Goal: Find specific page/section: Find specific page/section

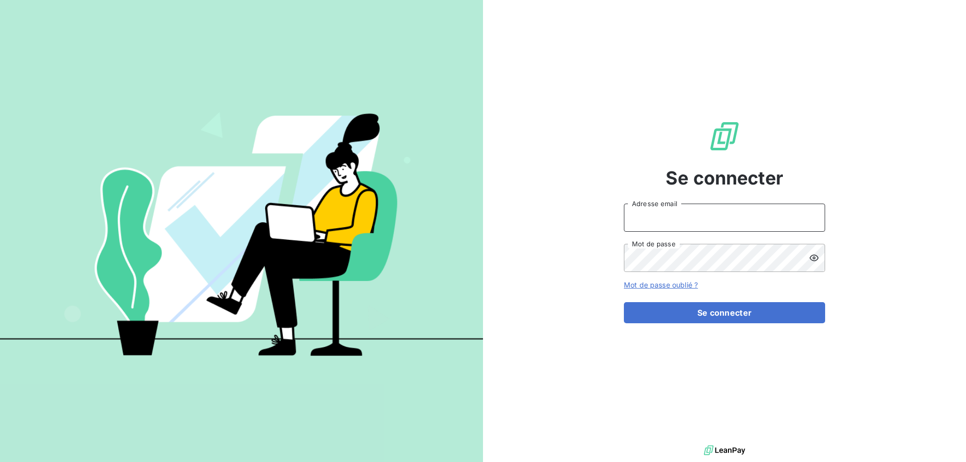
click at [787, 211] on input "Adresse email" at bounding box center [724, 218] width 201 height 28
type input "[EMAIL_ADDRESS][DOMAIN_NAME]"
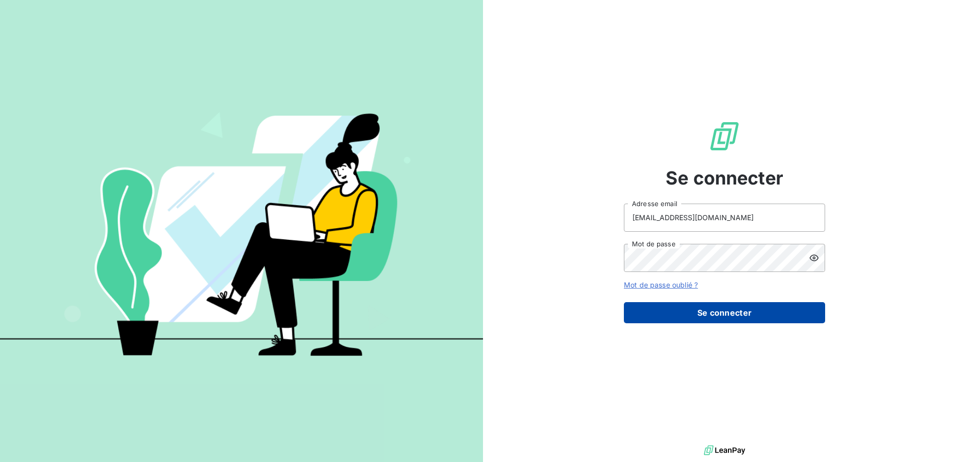
click at [732, 316] on button "Se connecter" at bounding box center [724, 312] width 201 height 21
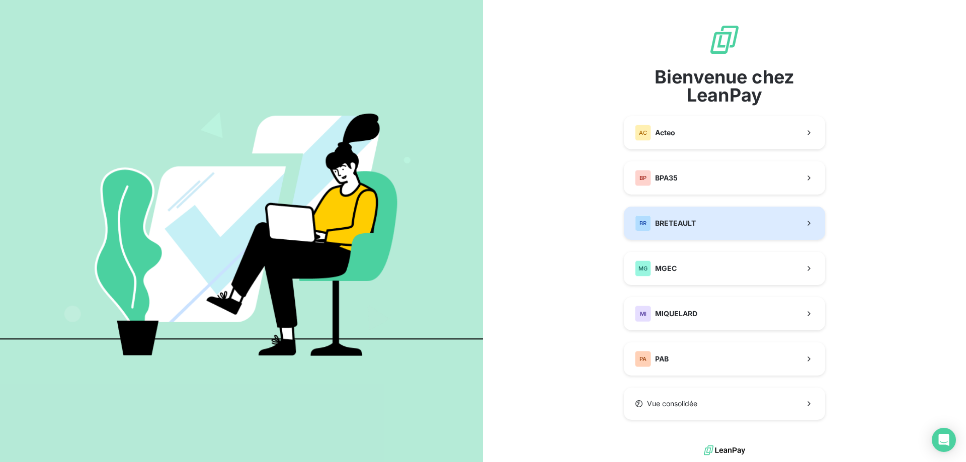
click at [706, 229] on button "[PERSON_NAME]" at bounding box center [724, 223] width 201 height 33
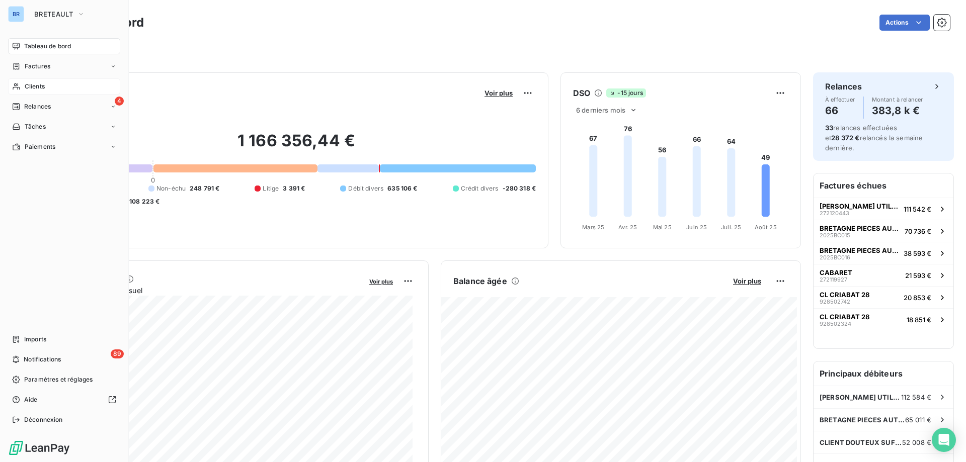
click at [50, 86] on div "Clients" at bounding box center [64, 86] width 112 height 16
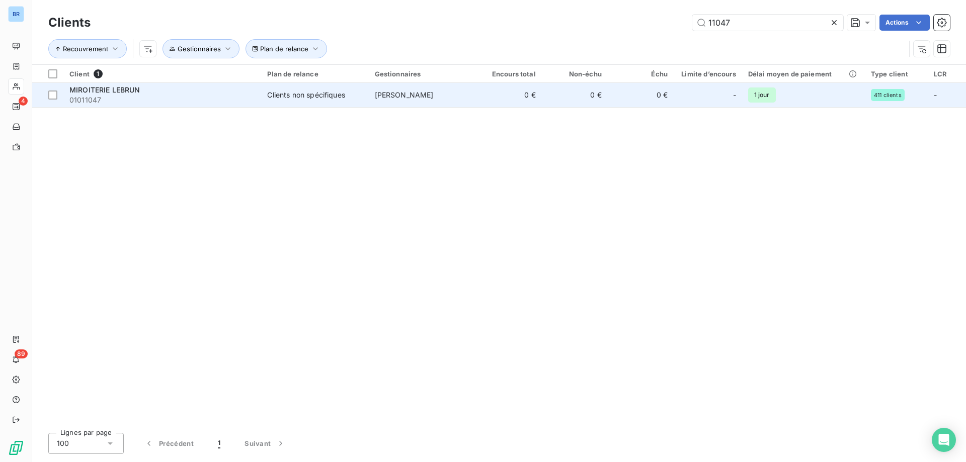
type input "11047"
click at [439, 102] on td "NICOLAS PEREZ" at bounding box center [422, 95] width 107 height 24
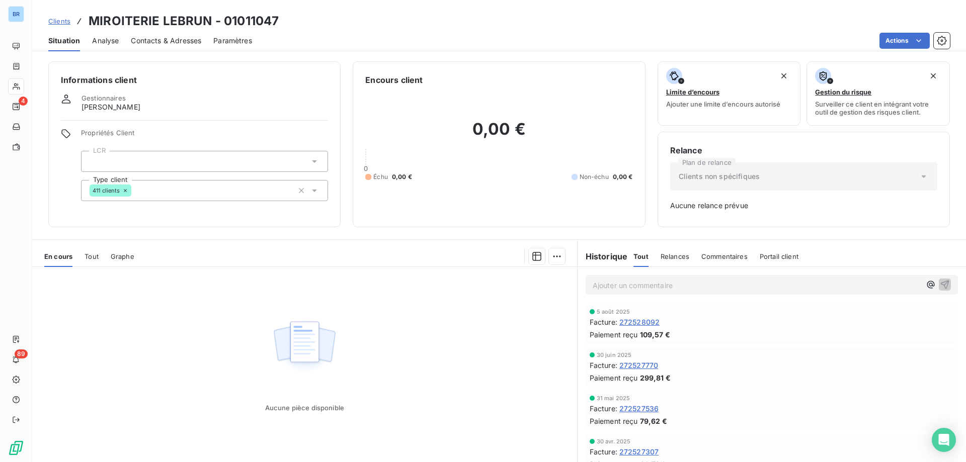
click at [718, 255] on span "Commentaires" at bounding box center [724, 257] width 46 height 8
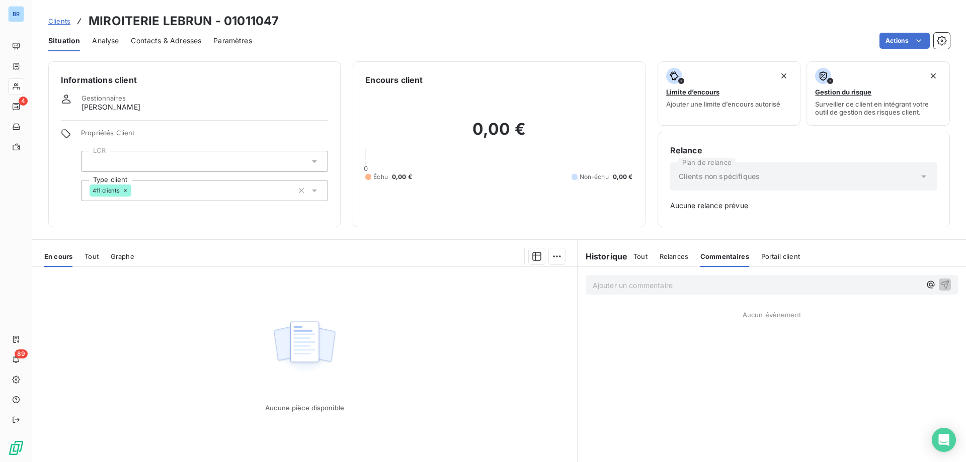
click at [604, 285] on p "Ajouter un commentaire ﻿" at bounding box center [757, 285] width 328 height 13
click at [682, 282] on p "J'ai reçu une LCR IMPAYE" at bounding box center [757, 285] width 328 height 12
click at [834, 283] on span "J'ai reçu une LCR IMPAYE j'ai fait un mail à compta@miroiterielebrun .fr Me" at bounding box center [720, 284] width 255 height 9
click at [859, 282] on p "J'ai reçu une LCR IMPAYE j'ai fait un mail à compta@miroiterielebrun .fr (Me" at bounding box center [757, 285] width 328 height 12
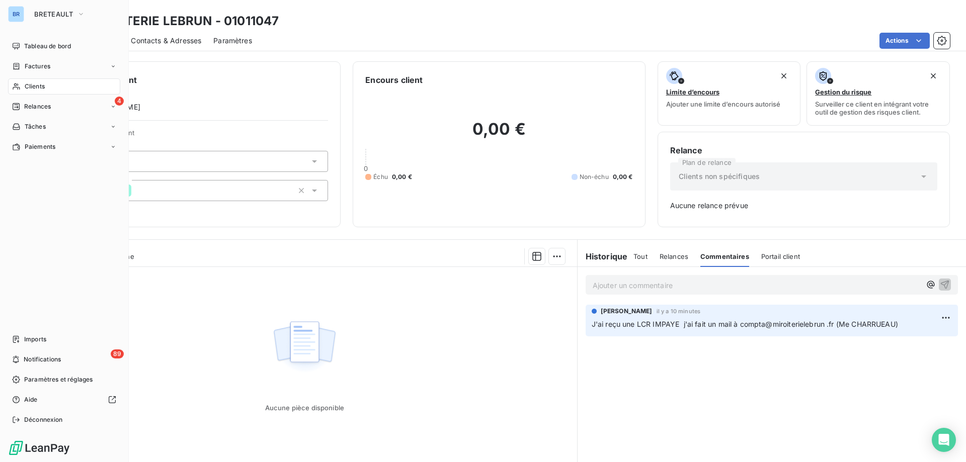
click at [66, 84] on div "Clients" at bounding box center [64, 86] width 112 height 16
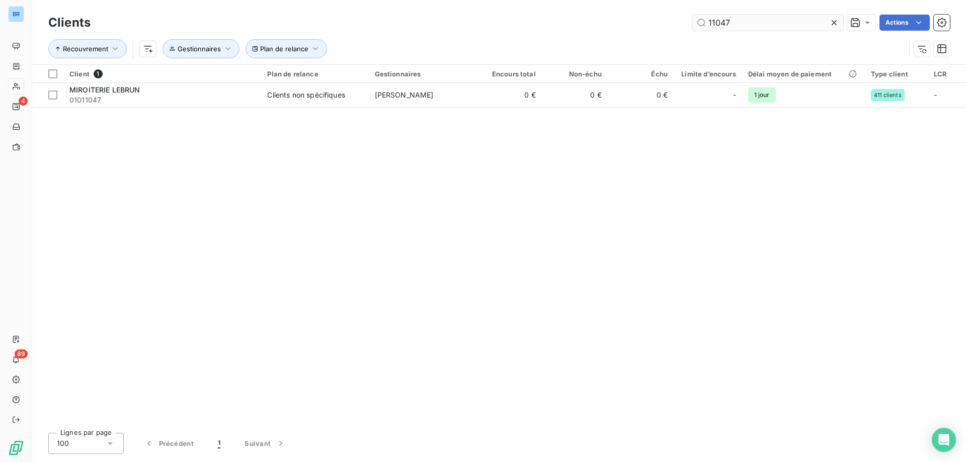
click at [765, 21] on input "11047" at bounding box center [767, 23] width 151 height 16
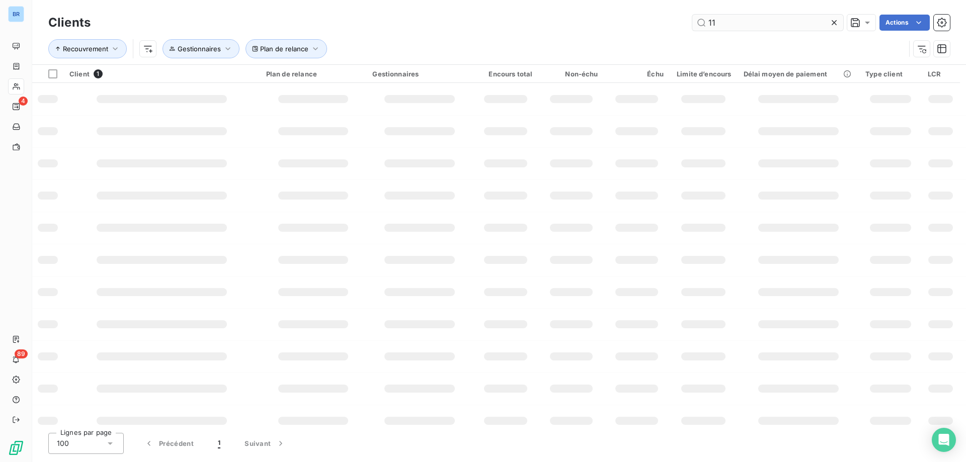
type input "1"
type input "03326"
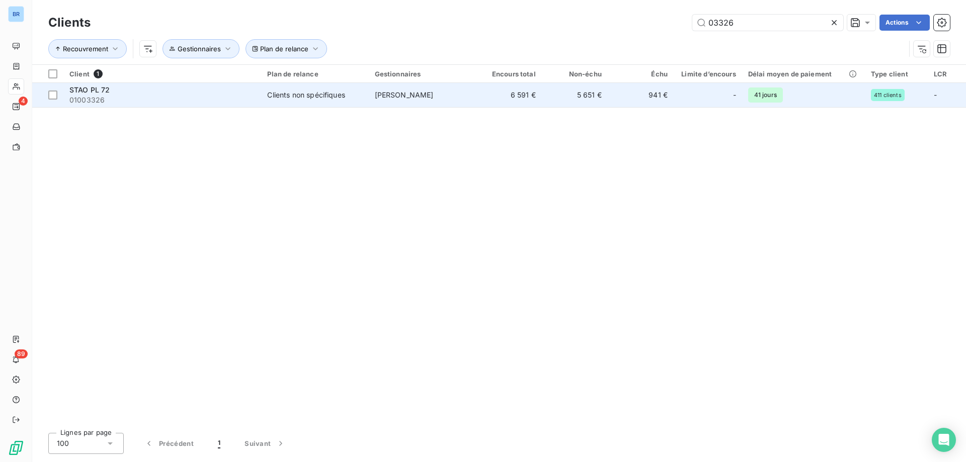
click at [441, 84] on td "David Forget" at bounding box center [422, 95] width 107 height 24
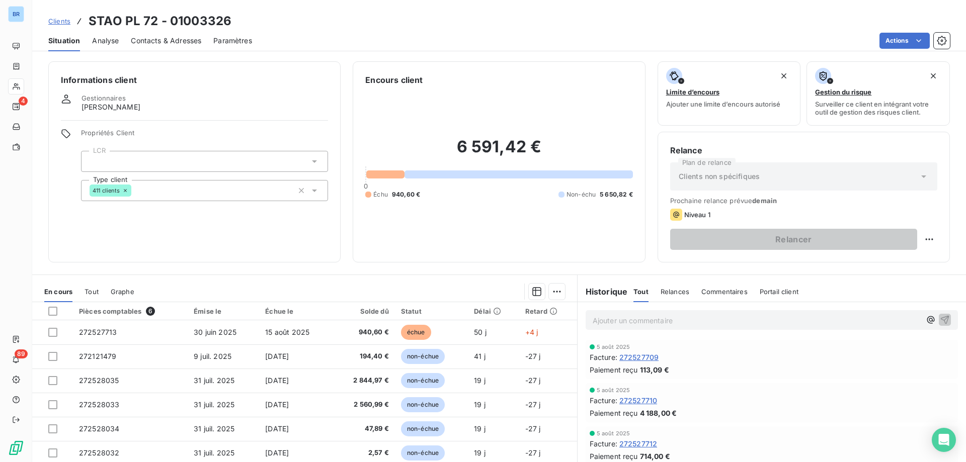
click at [712, 292] on span "Commentaires" at bounding box center [724, 292] width 46 height 8
